Goal: Information Seeking & Learning: Learn about a topic

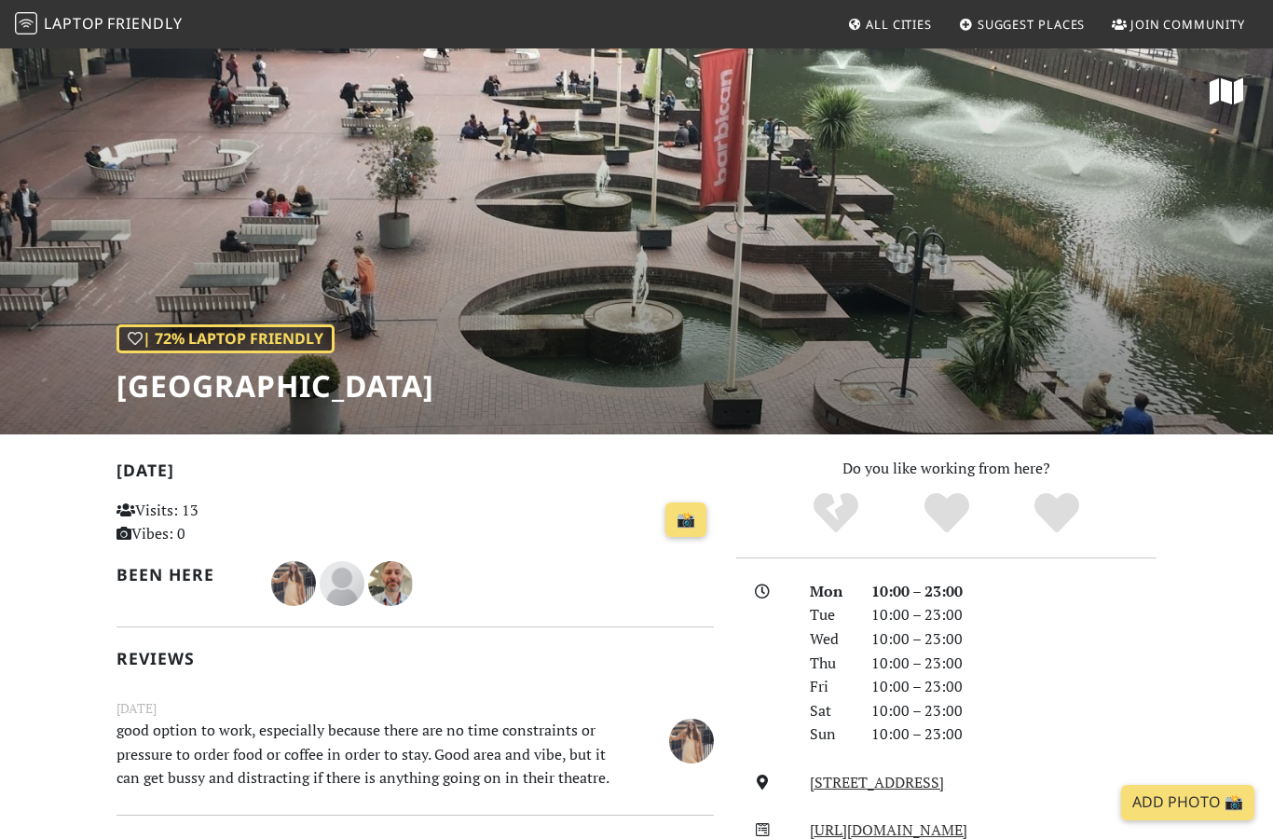
click at [133, 27] on span "Friendly" at bounding box center [144, 23] width 75 height 21
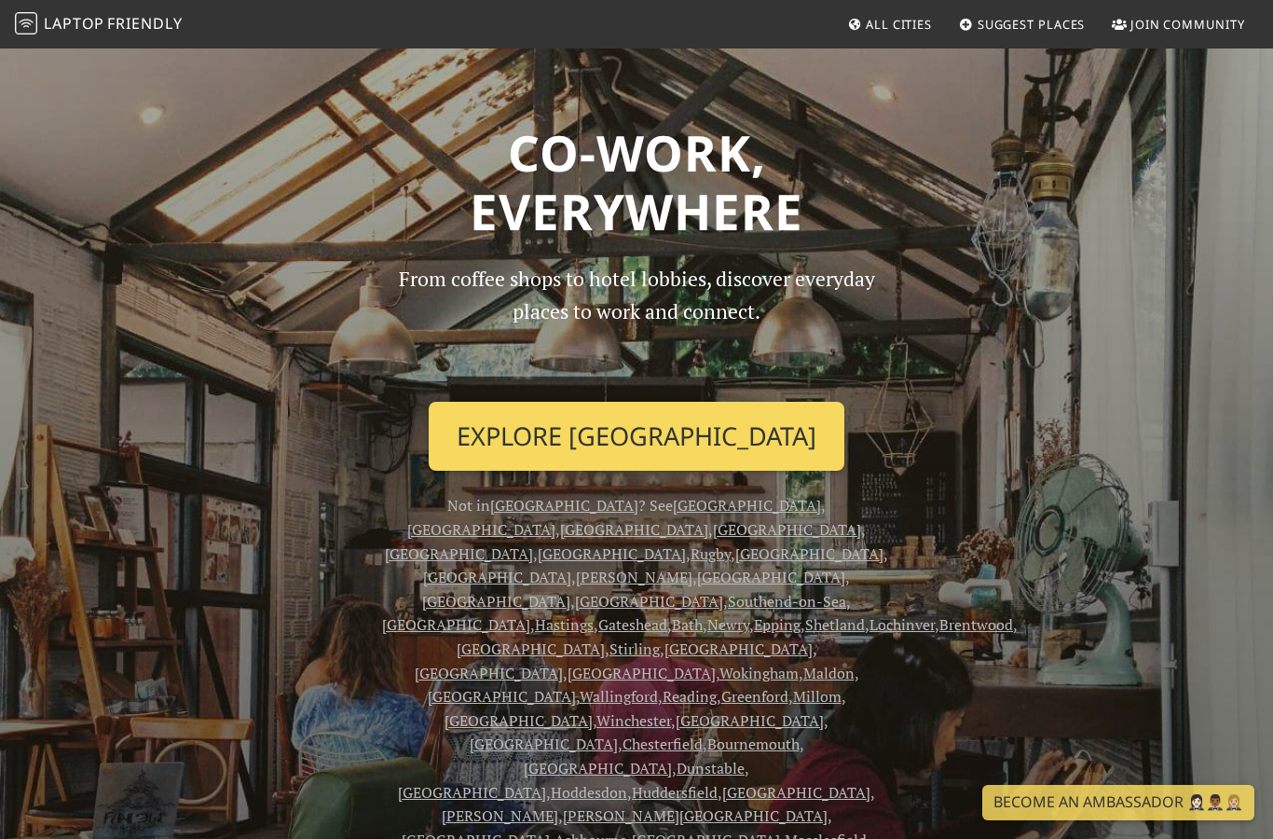
click at [678, 429] on link "Explore Rochester" at bounding box center [637, 436] width 416 height 69
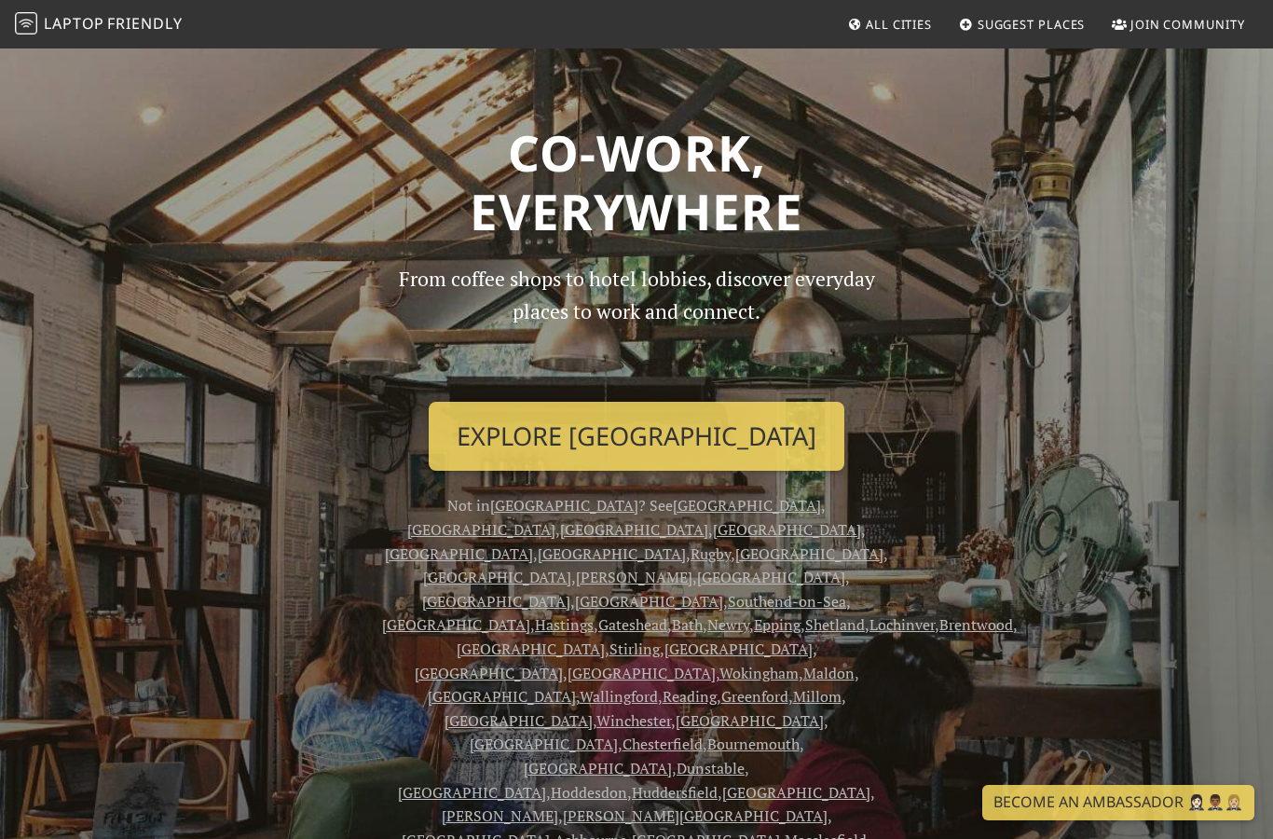
click at [895, 27] on span "All Cities" at bounding box center [899, 24] width 66 height 17
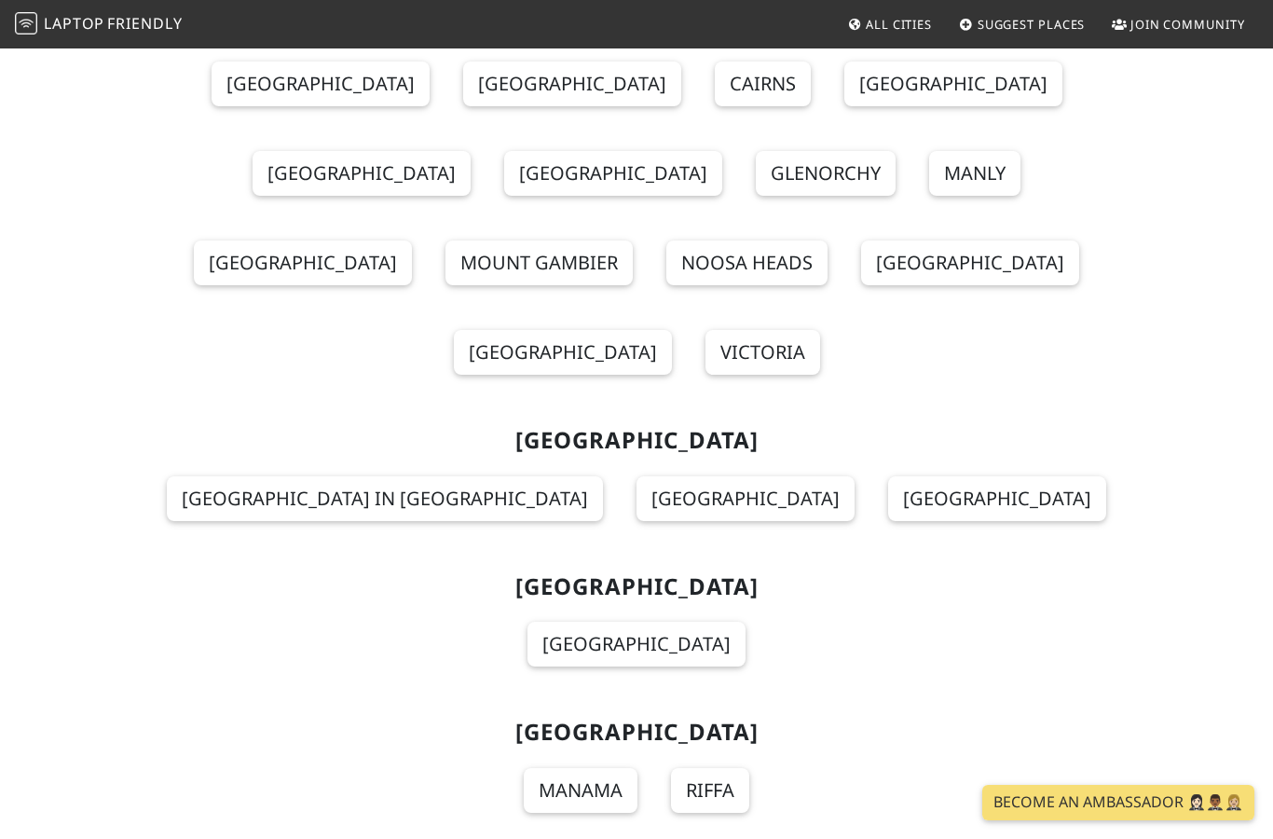
scroll to position [2831, 0]
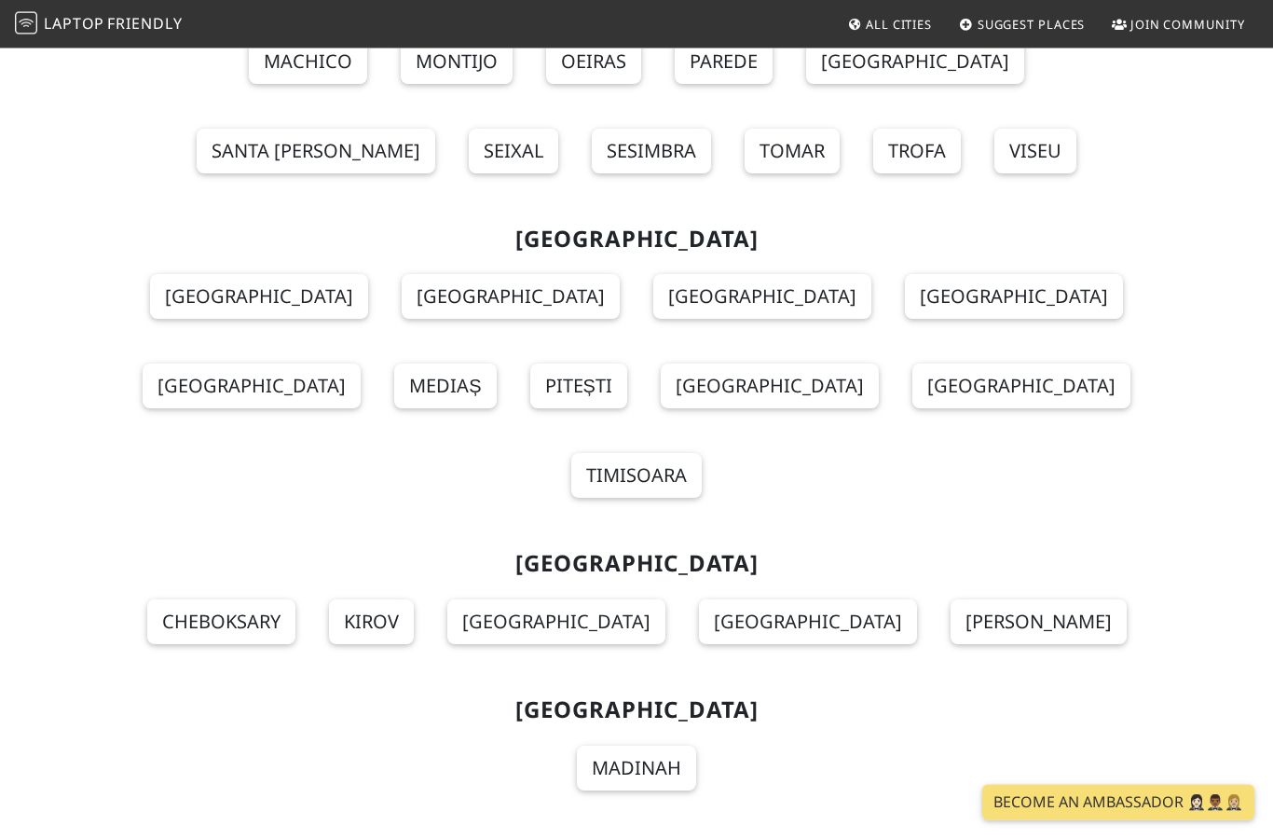
scroll to position [19650, 0]
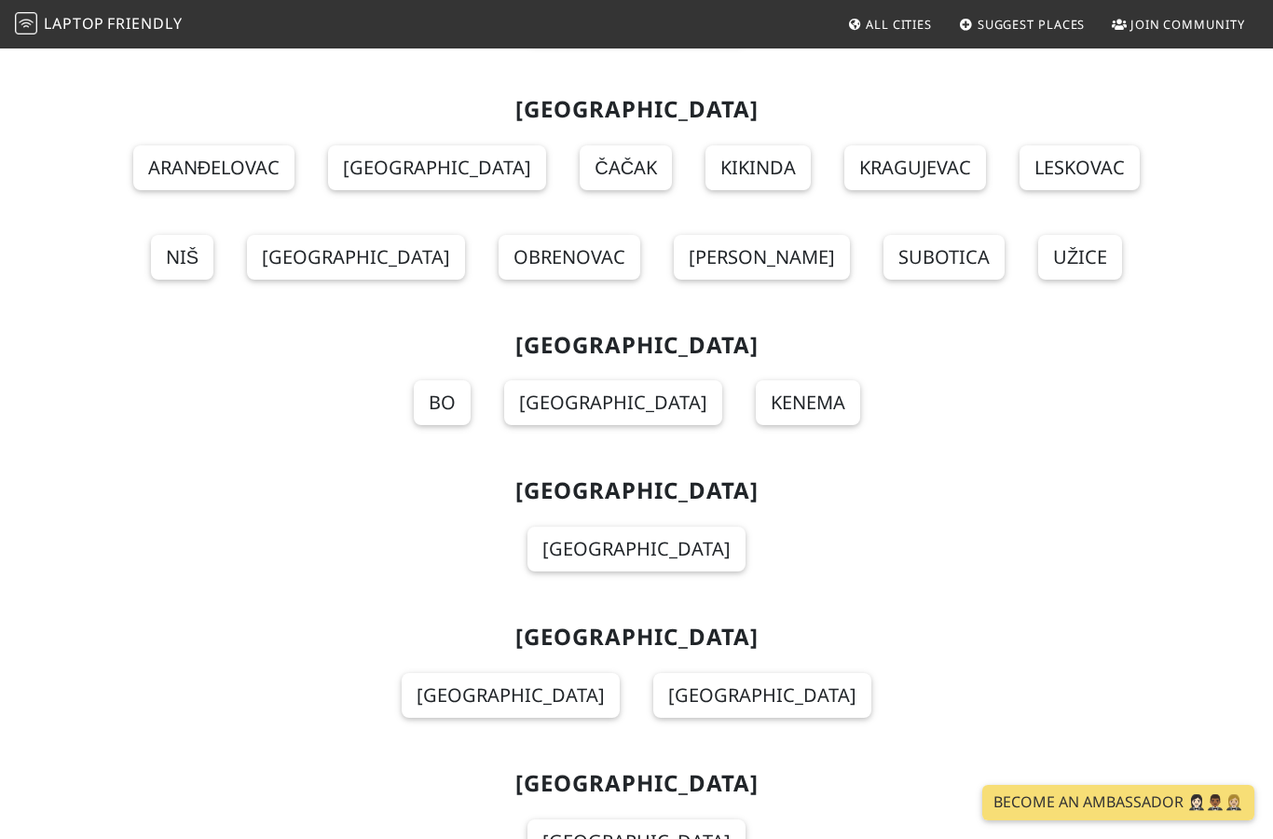
scroll to position [20593, 0]
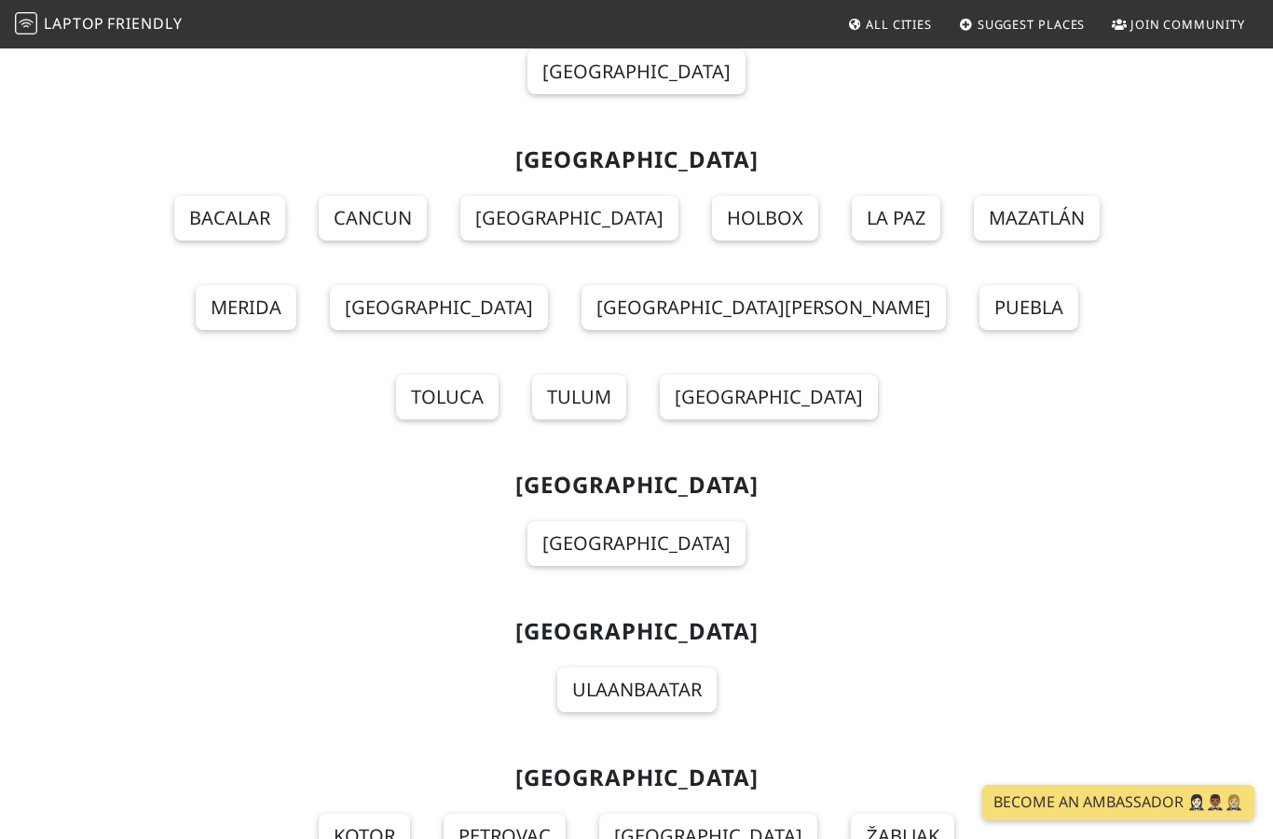
scroll to position [15199, 0]
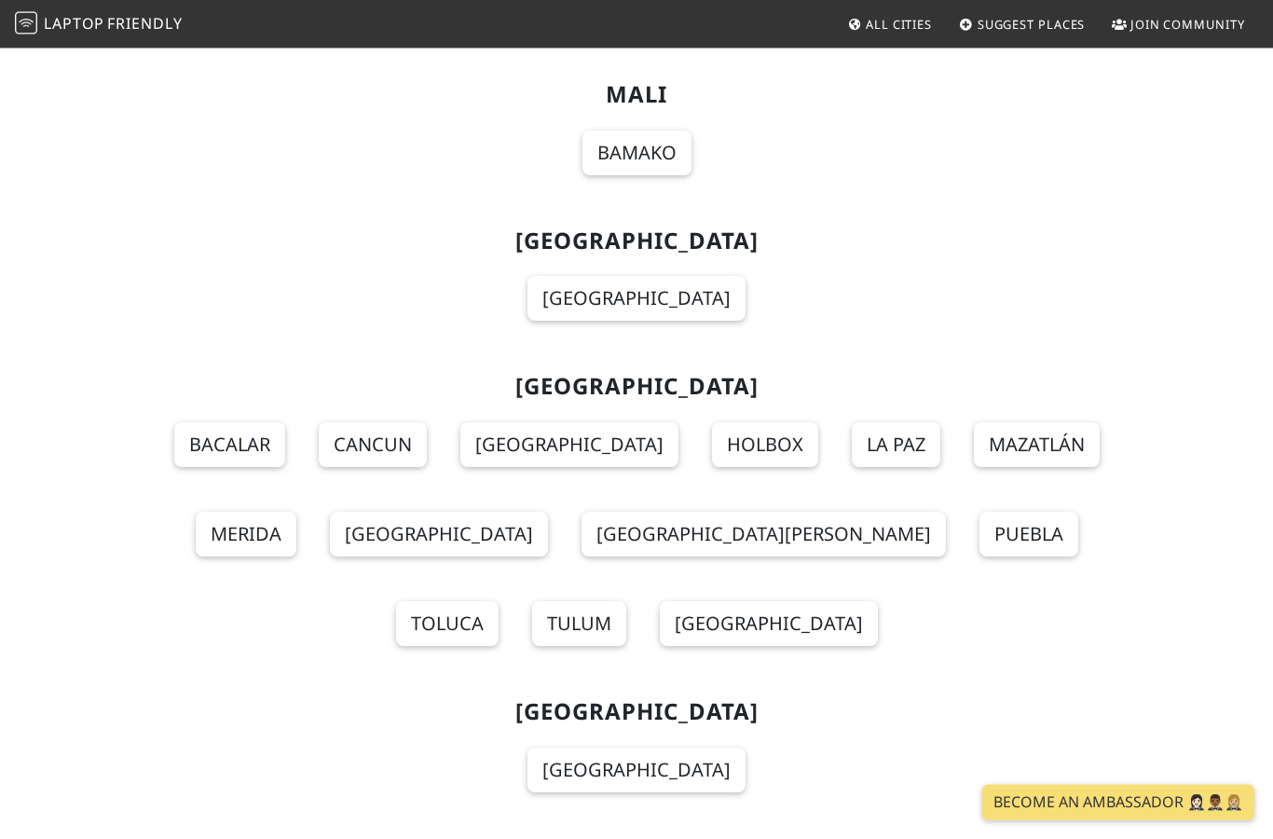
click at [98, 19] on span "Laptop" at bounding box center [74, 23] width 61 height 21
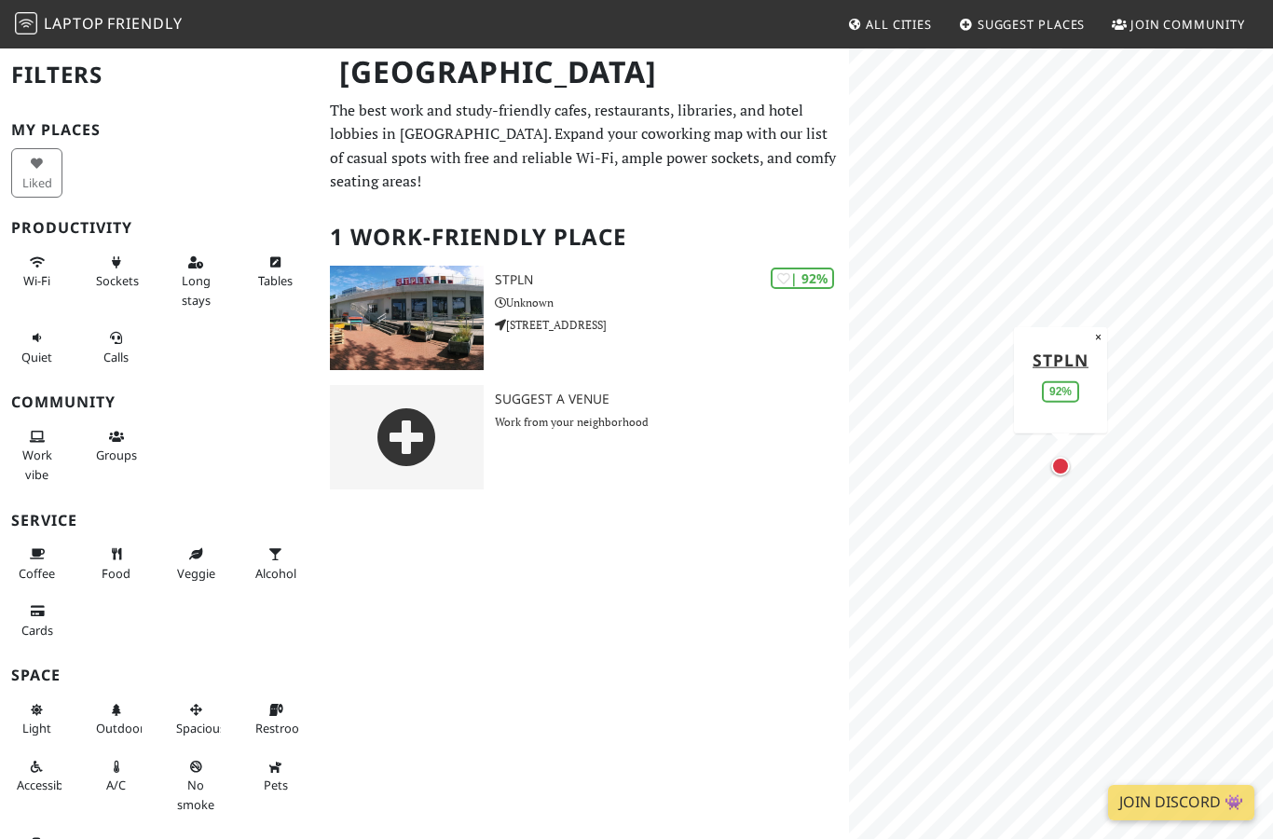
click at [617, 508] on div "[GEOGRAPHIC_DATA] Filters My Places Liked Productivity Wi-Fi Sockets Long stays…" at bounding box center [636, 443] width 1273 height 792
click at [1052, 364] on link "STPLN" at bounding box center [1061, 359] width 56 height 22
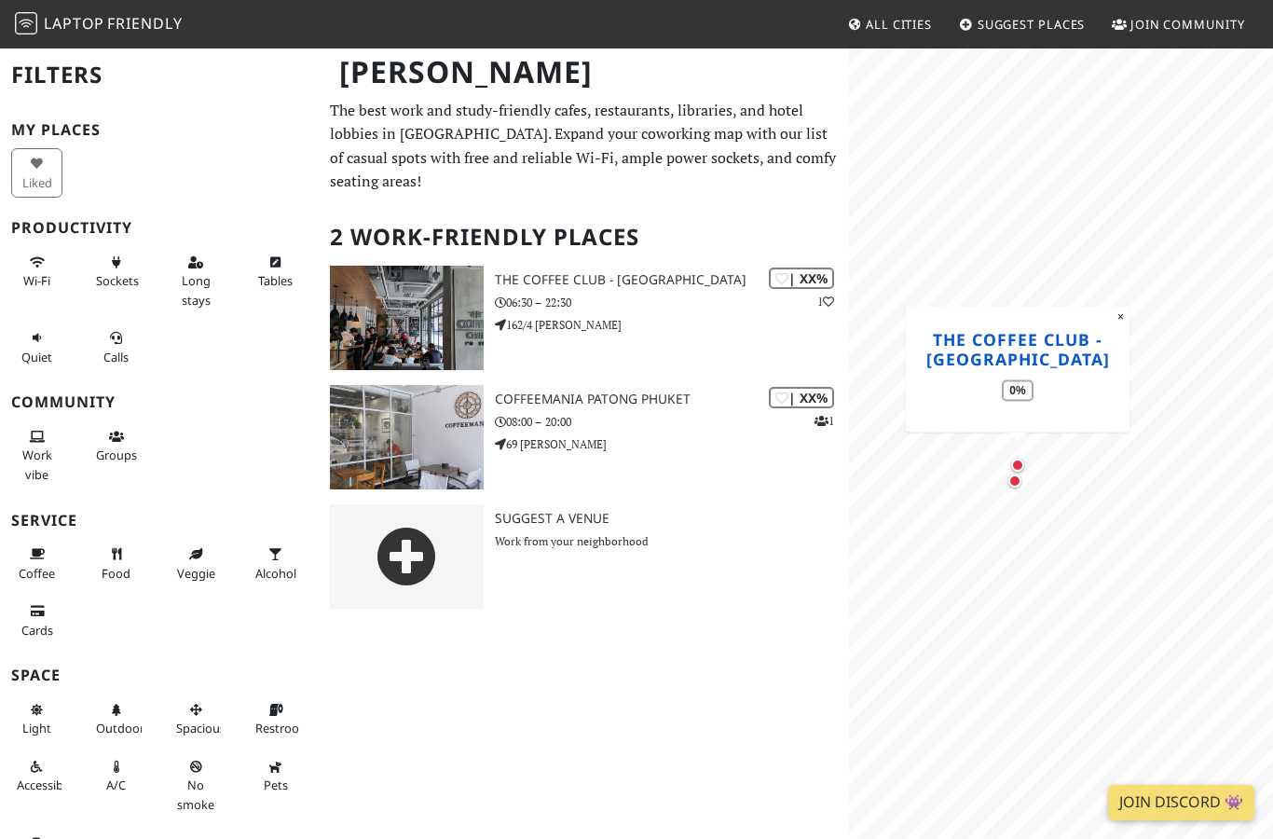
click at [1033, 343] on link "THE COFFEE CLUB - [GEOGRAPHIC_DATA]" at bounding box center [1018, 348] width 184 height 42
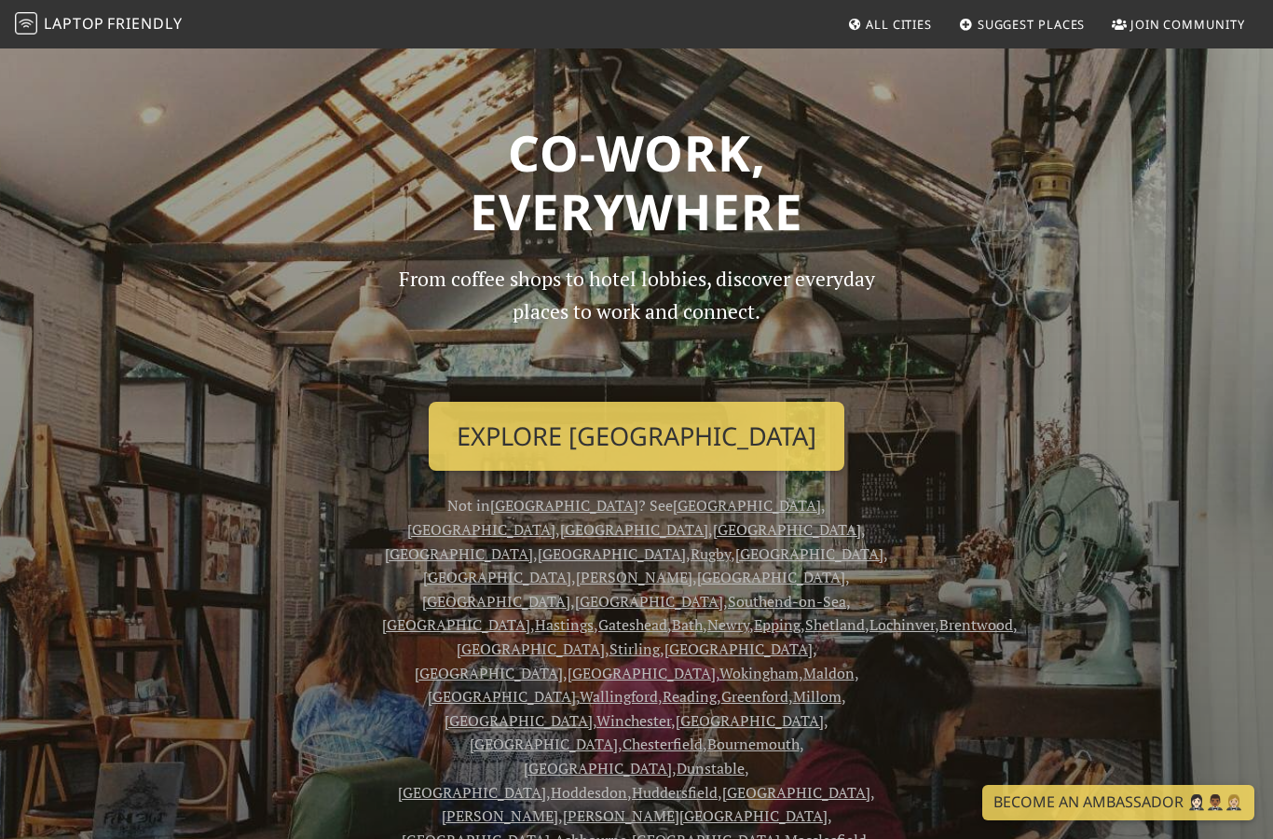
click at [882, 24] on span "All Cities" at bounding box center [899, 24] width 66 height 17
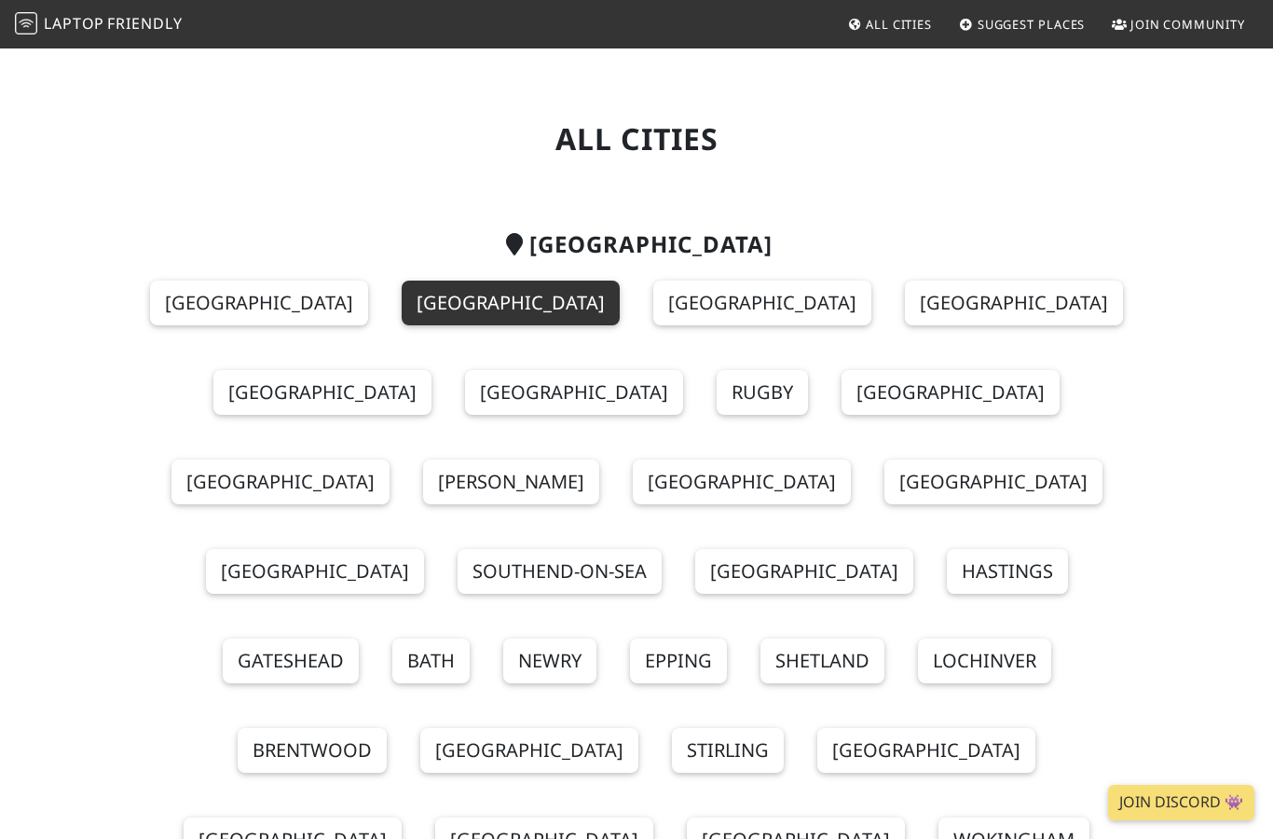
click at [449, 300] on link "London" at bounding box center [511, 303] width 218 height 45
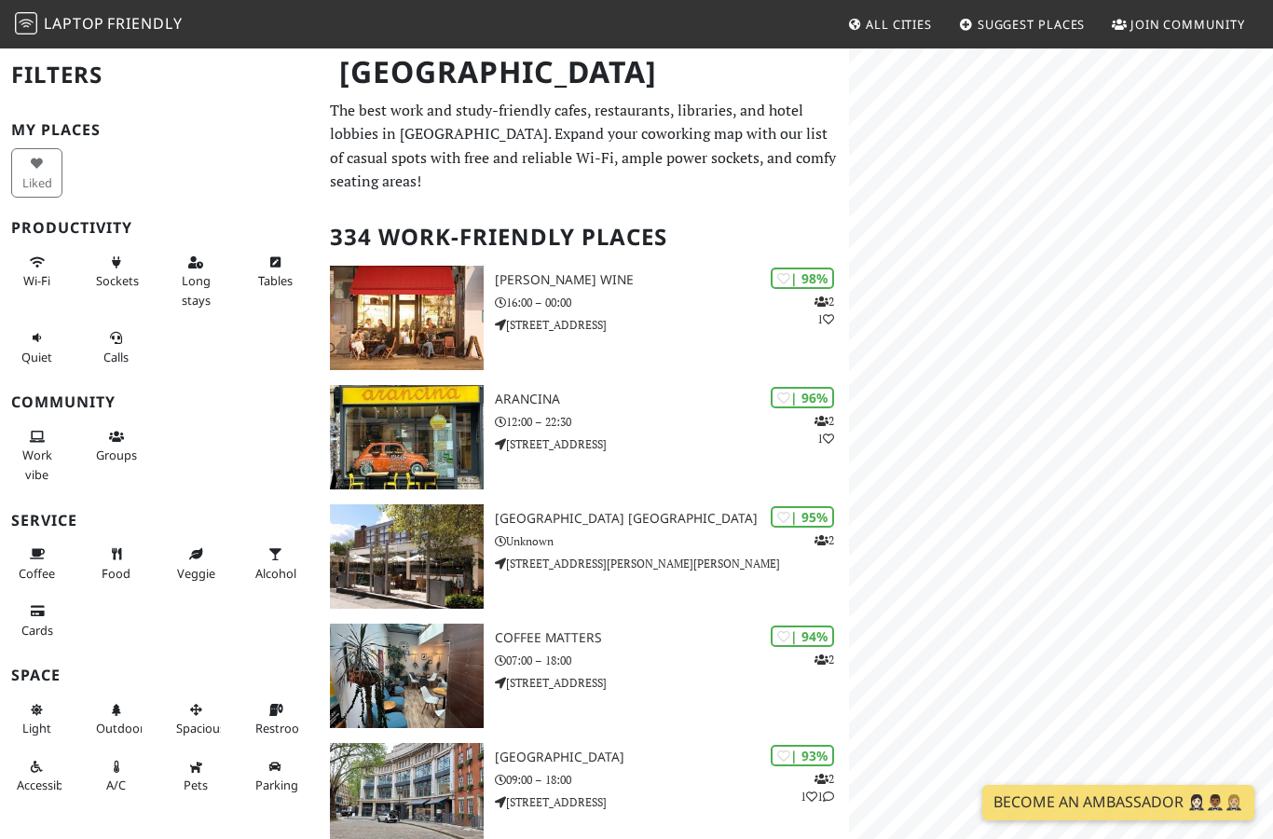
scroll to position [-30, 0]
click at [933, 339] on div "Map marker" at bounding box center [931, 344] width 19 height 19
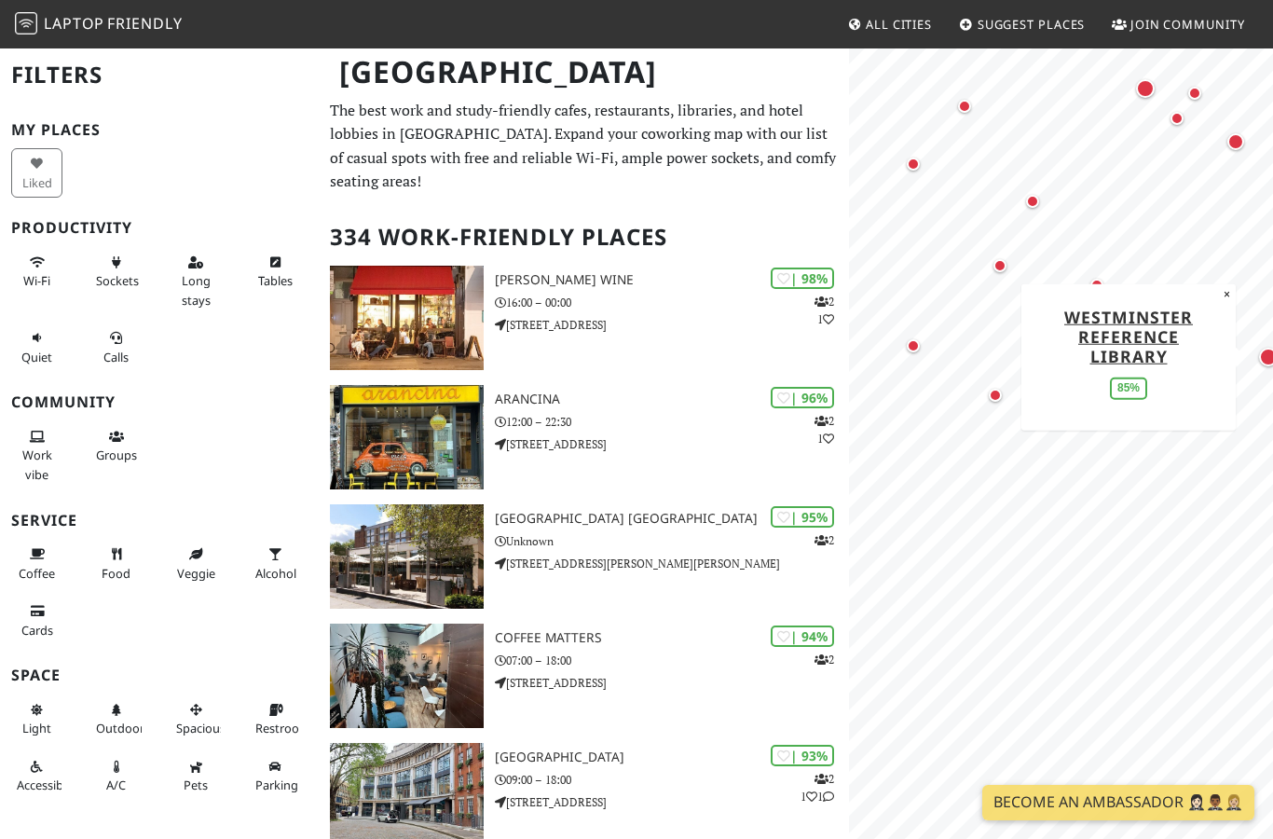
click at [988, 392] on div "Map marker" at bounding box center [995, 395] width 37 height 37
click at [1085, 285] on div "Map marker" at bounding box center [1097, 285] width 37 height 37
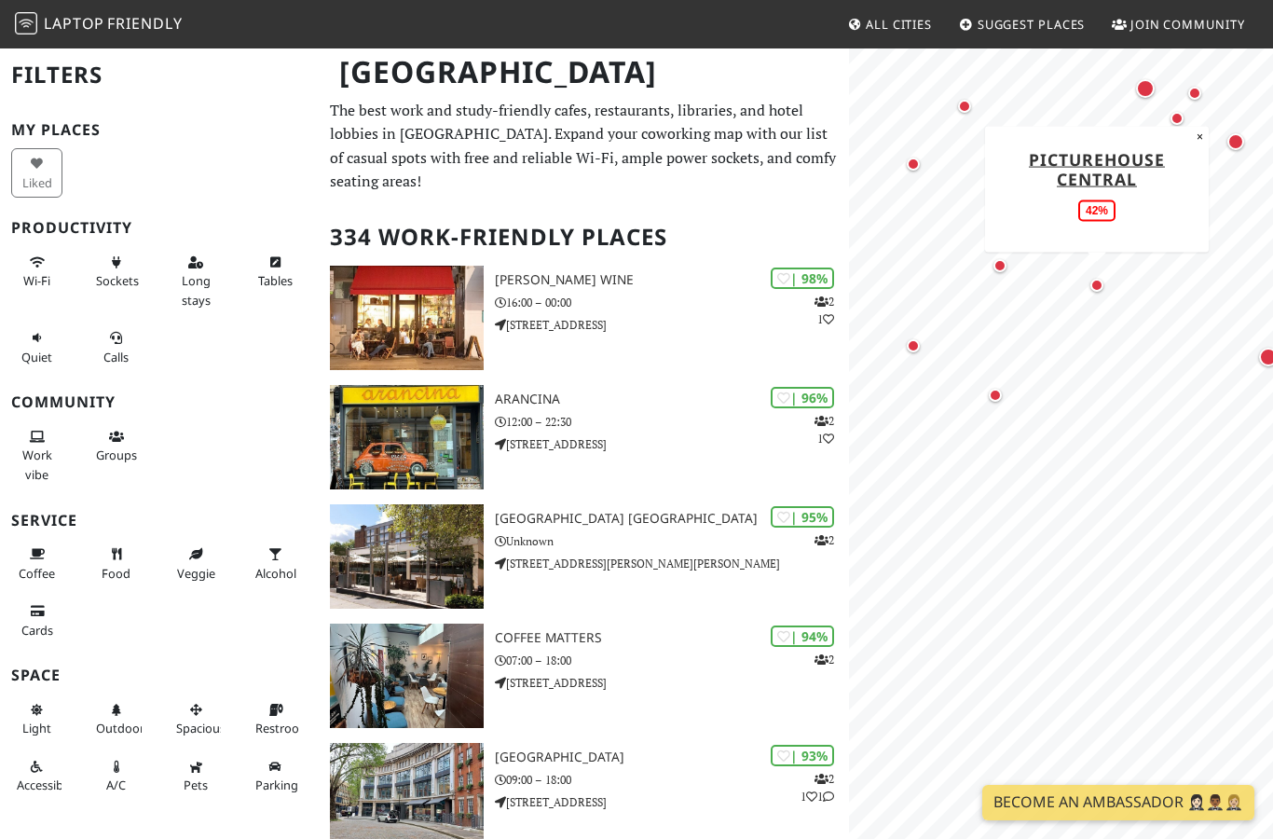
click at [915, 338] on div "Map marker" at bounding box center [913, 345] width 37 height 37
